Goal: Obtain resource: Obtain resource

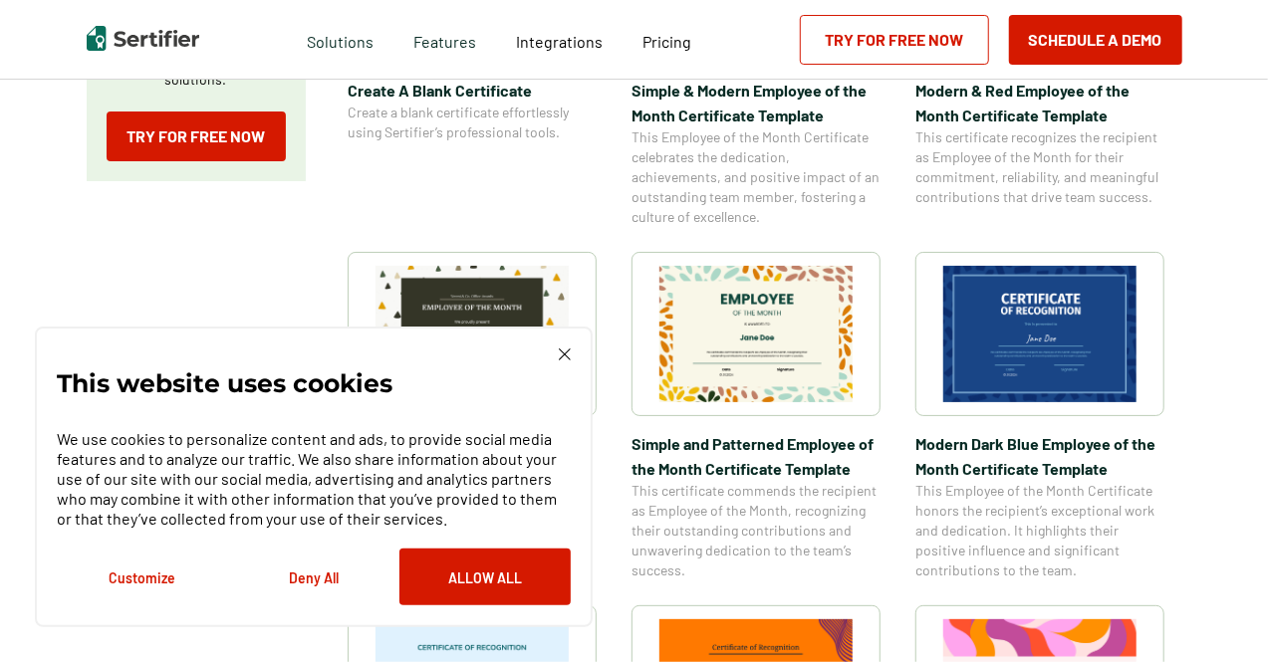
scroll to position [697, 0]
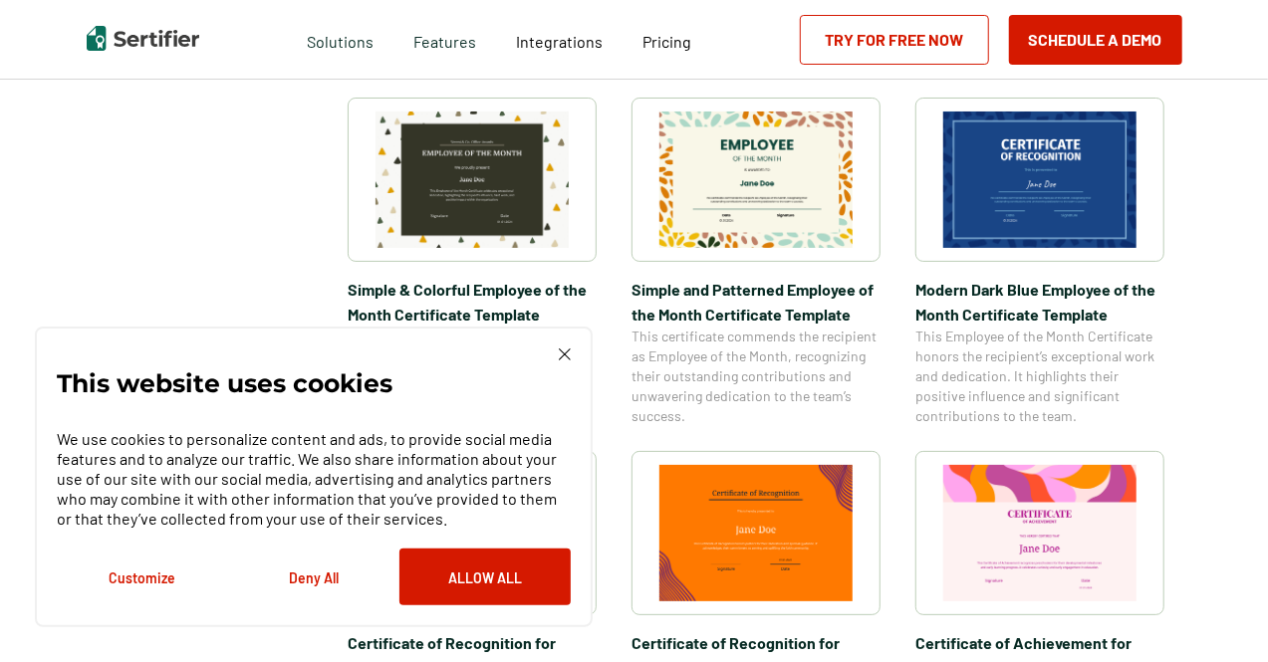
click at [566, 348] on div "This website uses cookies We use cookies to personalize content and ads, to pro…" at bounding box center [314, 477] width 558 height 301
click at [564, 352] on img at bounding box center [565, 355] width 12 height 12
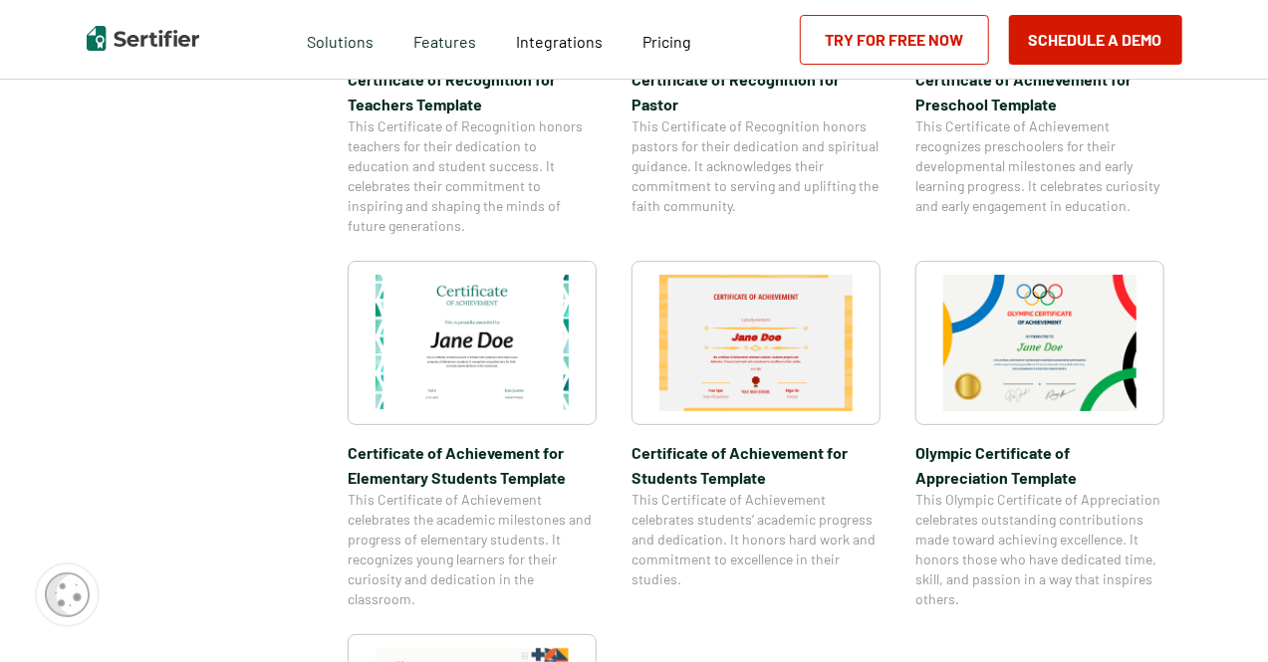
scroll to position [1195, 0]
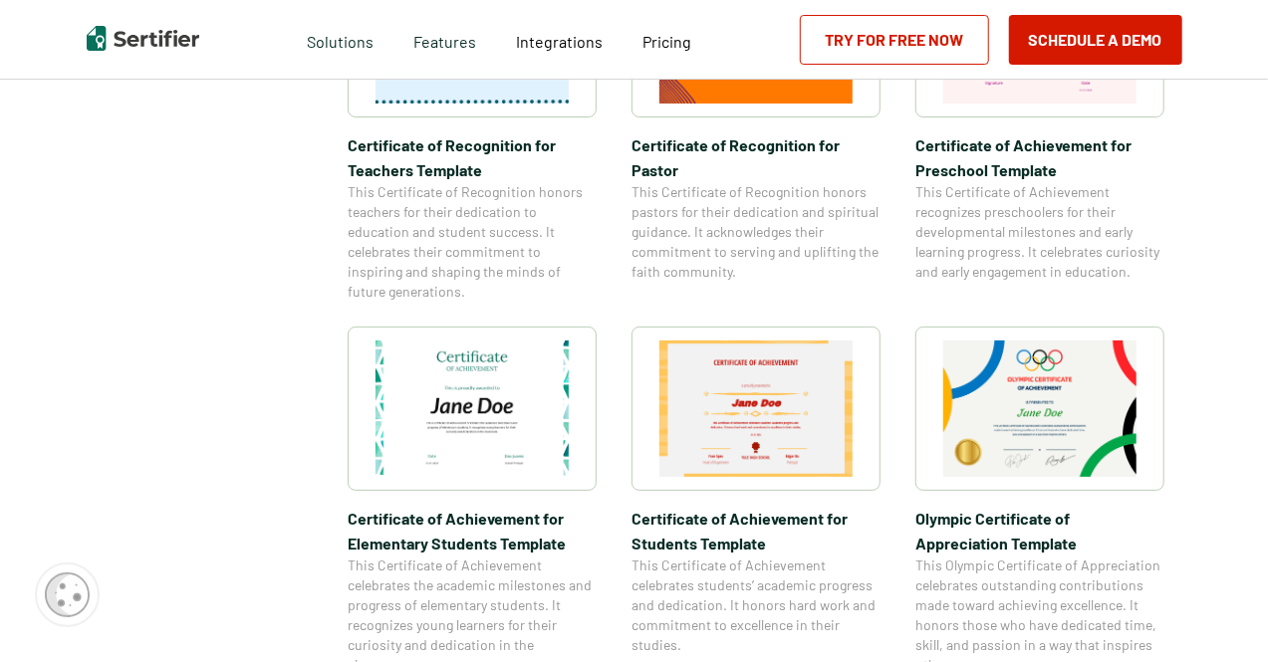
click at [474, 386] on img at bounding box center [471, 409] width 193 height 136
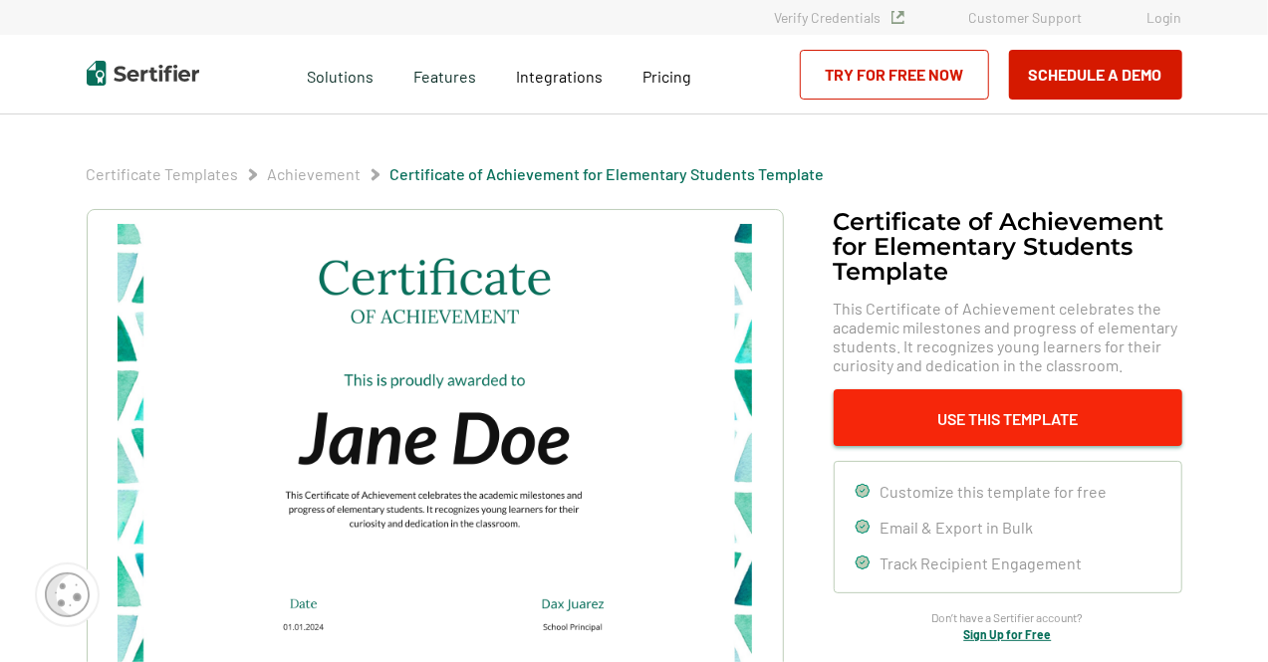
click at [886, 416] on button "Use This Template" at bounding box center [1008, 417] width 349 height 57
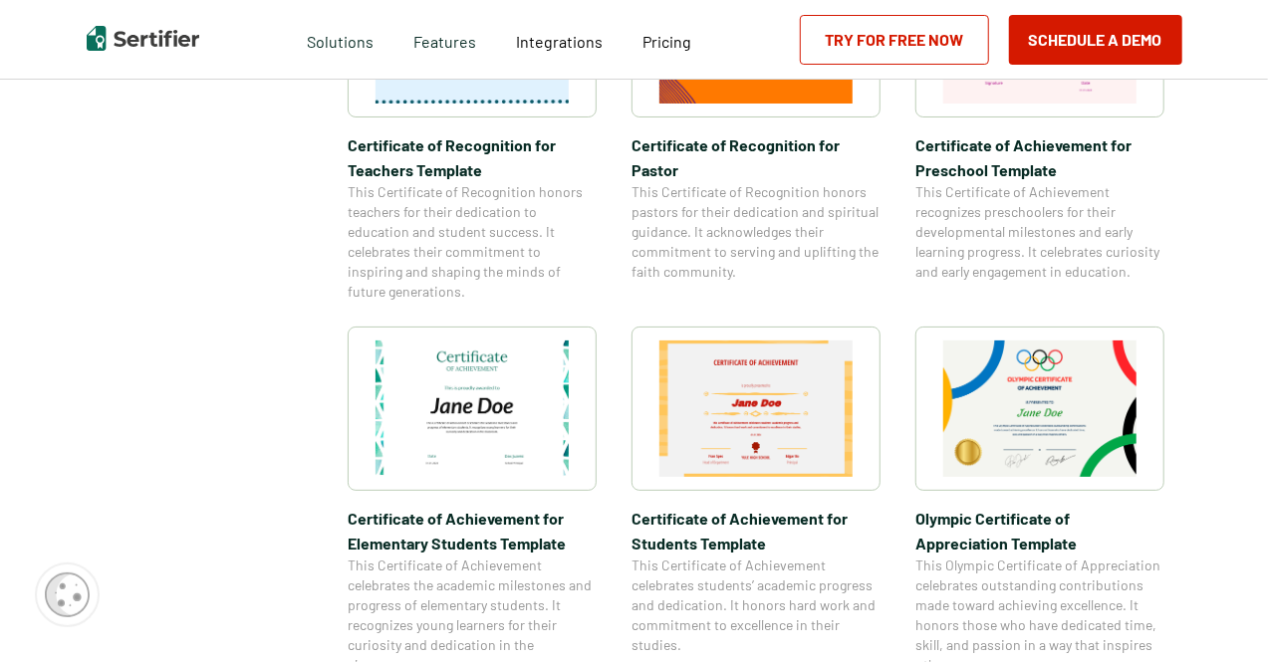
scroll to position [2773, 0]
